Goal: Transaction & Acquisition: Purchase product/service

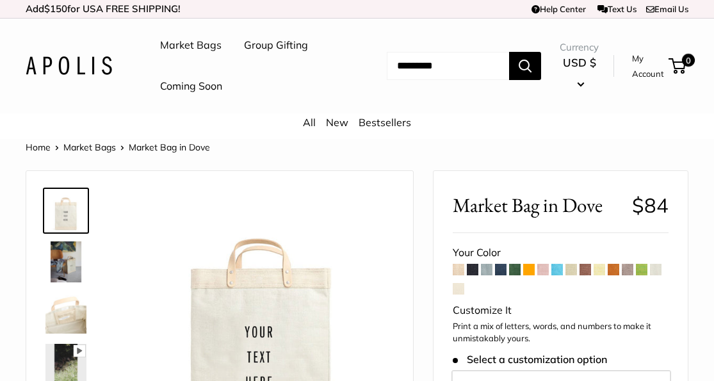
click at [456, 130] on div "All New Bestsellers" at bounding box center [357, 126] width 714 height 26
click at [491, 129] on div "All New Bestsellers" at bounding box center [357, 126] width 714 height 26
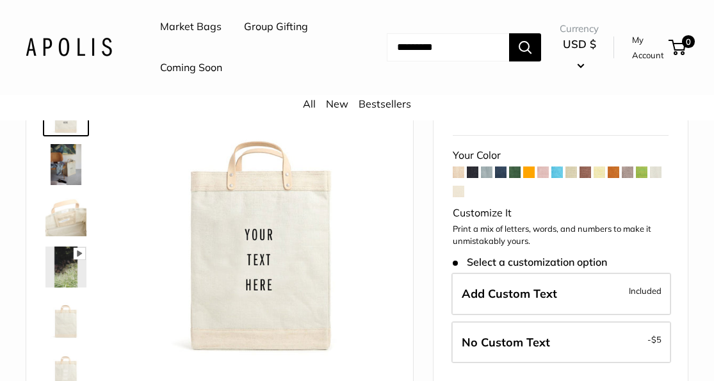
scroll to position [114, 0]
